Goal: Task Accomplishment & Management: Complete application form

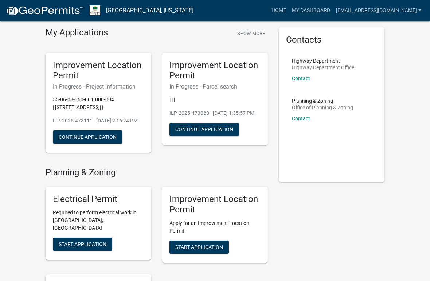
scroll to position [27, 0]
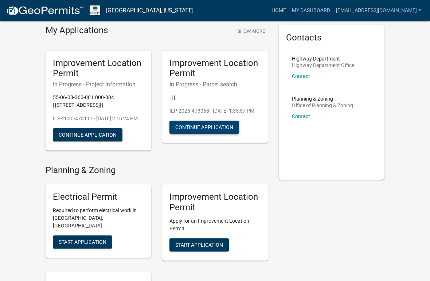
click at [179, 133] on button "Continue Application" at bounding box center [204, 127] width 70 height 13
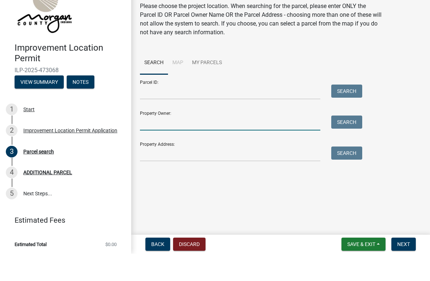
click at [292, 143] on input "Property Owner:" at bounding box center [230, 150] width 180 height 15
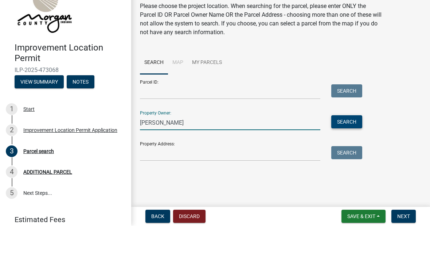
type input "[PERSON_NAME]"
click at [352, 143] on button "Search" at bounding box center [346, 149] width 31 height 13
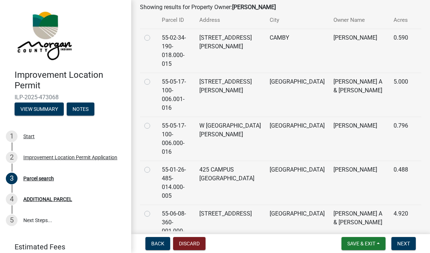
scroll to position [193, 0]
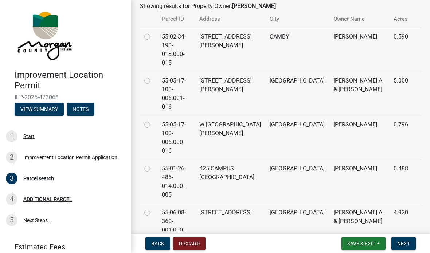
click at [153, 209] on label at bounding box center [153, 209] width 0 height 0
click at [153, 209] on input "radio" at bounding box center [155, 211] width 5 height 5
radio input "true"
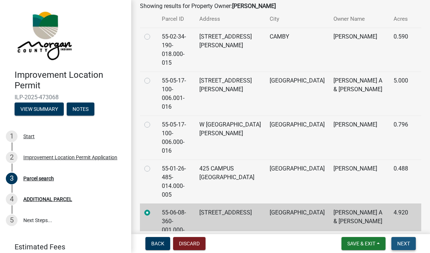
click at [402, 244] on span "Next" at bounding box center [403, 244] width 13 height 6
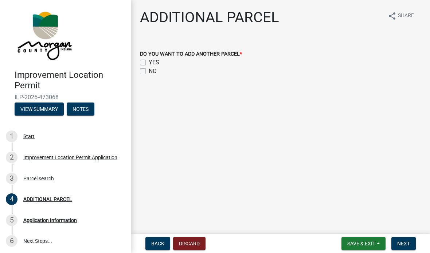
click at [149, 74] on label "NO" at bounding box center [153, 71] width 8 height 9
click at [149, 72] on input "NO" at bounding box center [151, 69] width 5 height 5
checkbox input "true"
checkbox input "false"
checkbox input "true"
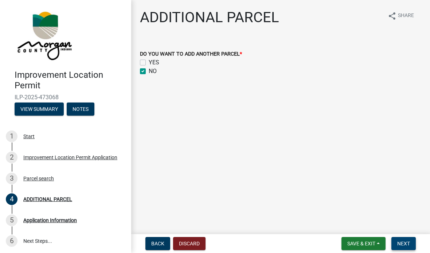
click at [410, 247] on button "Next" at bounding box center [403, 243] width 24 height 13
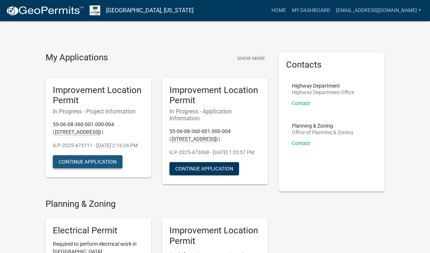
click at [71, 168] on button "Continue Application" at bounding box center [88, 161] width 70 height 13
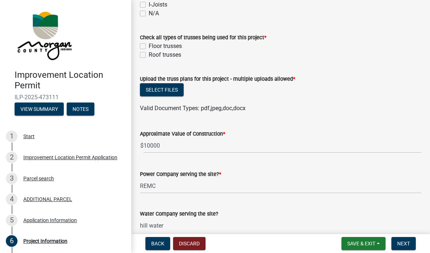
scroll to position [737, 0]
click at [173, 59] on label "Roof trusses" at bounding box center [165, 54] width 32 height 9
click at [153, 55] on input "Roof trusses" at bounding box center [151, 52] width 5 height 5
checkbox input "true"
checkbox input "false"
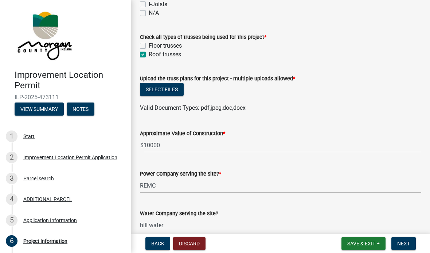
checkbox input "true"
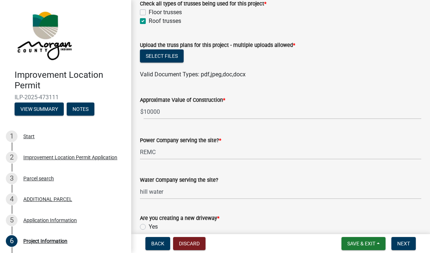
scroll to position [770, 0]
click at [179, 63] on button "Select files" at bounding box center [162, 56] width 44 height 13
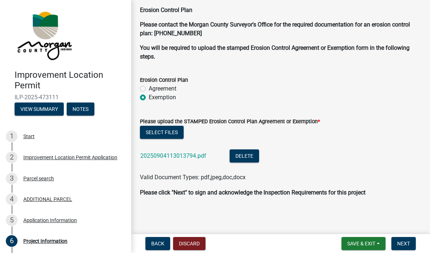
scroll to position [1682, 0]
click at [402, 245] on span "Next" at bounding box center [403, 244] width 13 height 6
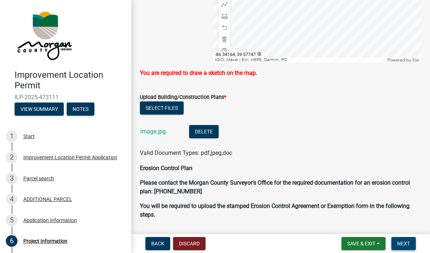
scroll to position [1575, 0]
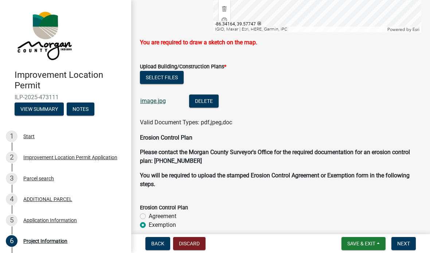
click at [158, 104] on link "image.jpg" at bounding box center [152, 101] width 25 height 7
click at [406, 246] on span "Next" at bounding box center [403, 244] width 13 height 6
click at [408, 241] on span "Next" at bounding box center [403, 244] width 13 height 6
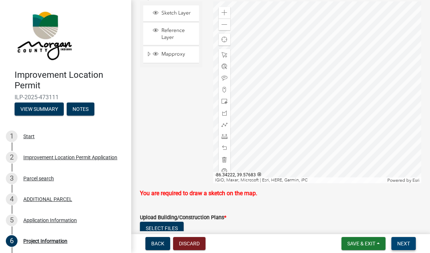
scroll to position [1444, 0]
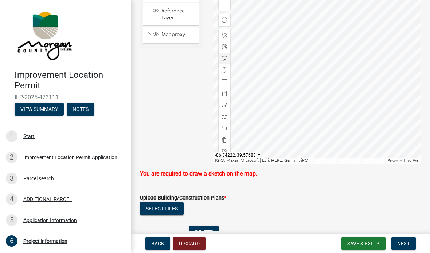
click at [224, 62] on span at bounding box center [224, 59] width 6 height 6
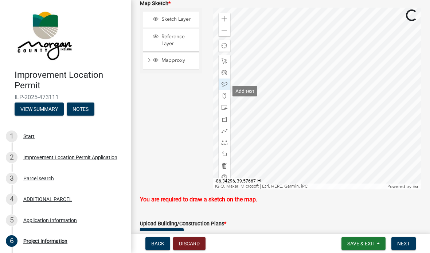
scroll to position [1416, 0]
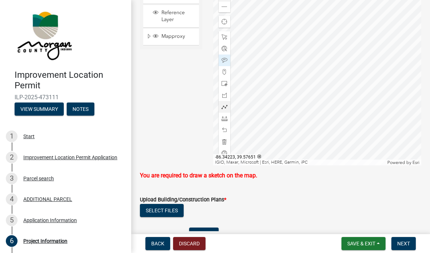
click at [226, 113] on div at bounding box center [224, 107] width 12 height 12
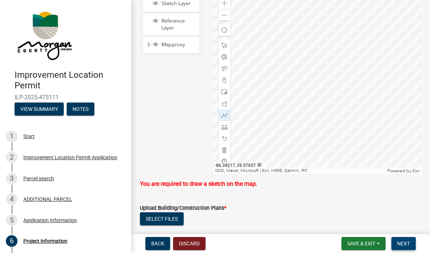
click at [411, 239] on button "Next" at bounding box center [403, 243] width 24 height 13
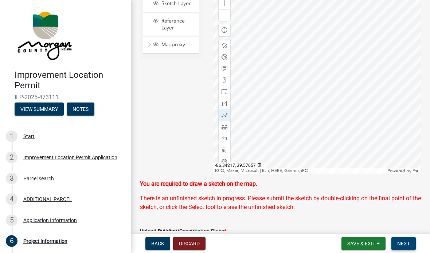
click at [407, 243] on span "Next" at bounding box center [403, 244] width 13 height 6
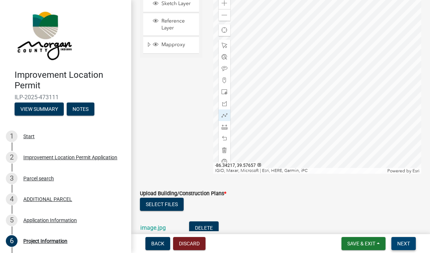
click at [410, 242] on button "Next" at bounding box center [403, 243] width 24 height 13
click at [406, 241] on span "Next" at bounding box center [403, 244] width 13 height 6
click at [402, 247] on span "Next" at bounding box center [403, 244] width 13 height 6
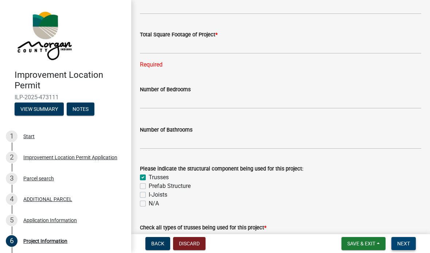
scroll to position [561, 0]
click at [160, 69] on div "Required" at bounding box center [280, 64] width 281 height 9
click at [173, 92] on label "Number of Bedrooms" at bounding box center [165, 89] width 51 height 5
click at [158, 69] on div "Required" at bounding box center [280, 64] width 281 height 9
click at [154, 69] on div "Required" at bounding box center [280, 64] width 281 height 9
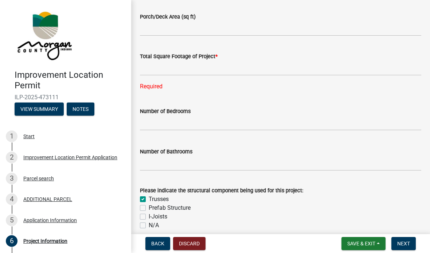
scroll to position [538, 0]
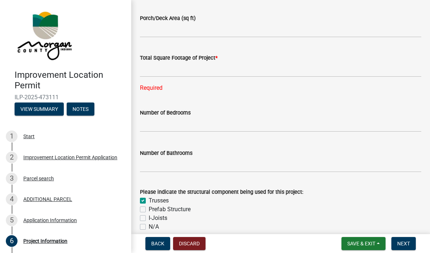
click at [148, 61] on label "Total Square Footage of Project *" at bounding box center [179, 58] width 78 height 5
click at [166, 71] on input "text" at bounding box center [280, 69] width 281 height 15
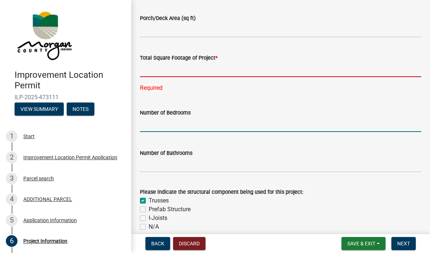
click at [163, 131] on input "text" at bounding box center [280, 124] width 281 height 15
click at [150, 74] on input "text" at bounding box center [280, 69] width 281 height 15
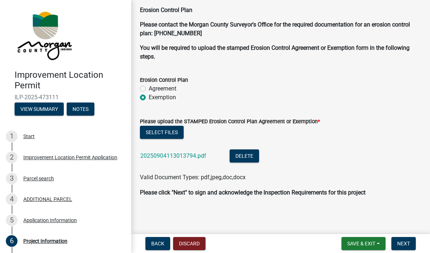
scroll to position [1696, 0]
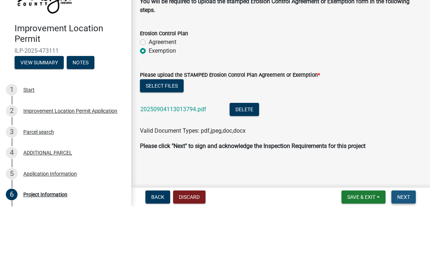
type input "2400"
click at [396, 237] on button "Next" at bounding box center [403, 243] width 24 height 13
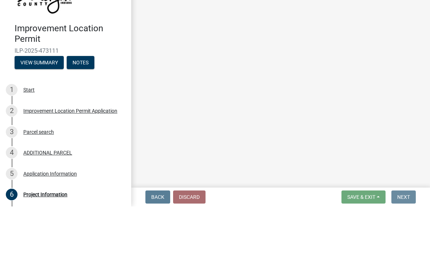
scroll to position [0, 0]
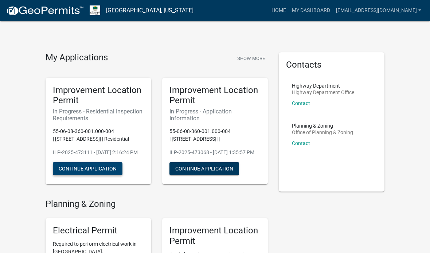
click at [69, 175] on button "Continue Application" at bounding box center [88, 168] width 70 height 13
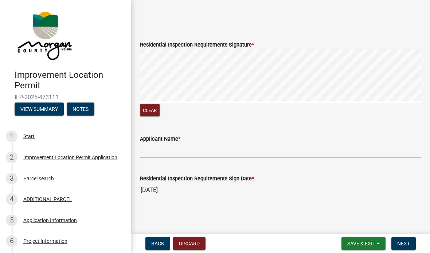
scroll to position [293, 0]
click at [203, 141] on div "Applicant Name *" at bounding box center [280, 139] width 281 height 9
click at [180, 141] on label "Applicant Name *" at bounding box center [160, 139] width 40 height 5
click at [180, 143] on input "Applicant Name *" at bounding box center [280, 150] width 281 height 15
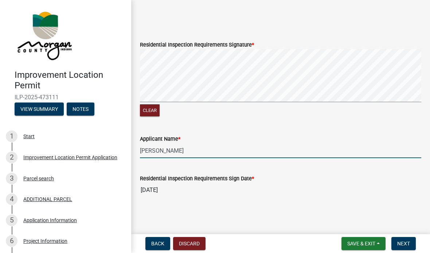
type input "[PERSON_NAME]"
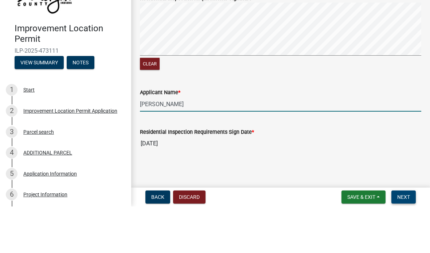
click at [407, 237] on button "Next" at bounding box center [403, 243] width 24 height 13
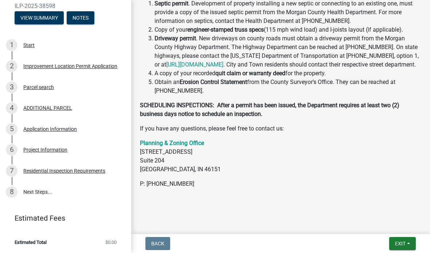
scroll to position [318, 0]
